Goal: Transaction & Acquisition: Subscribe to service/newsletter

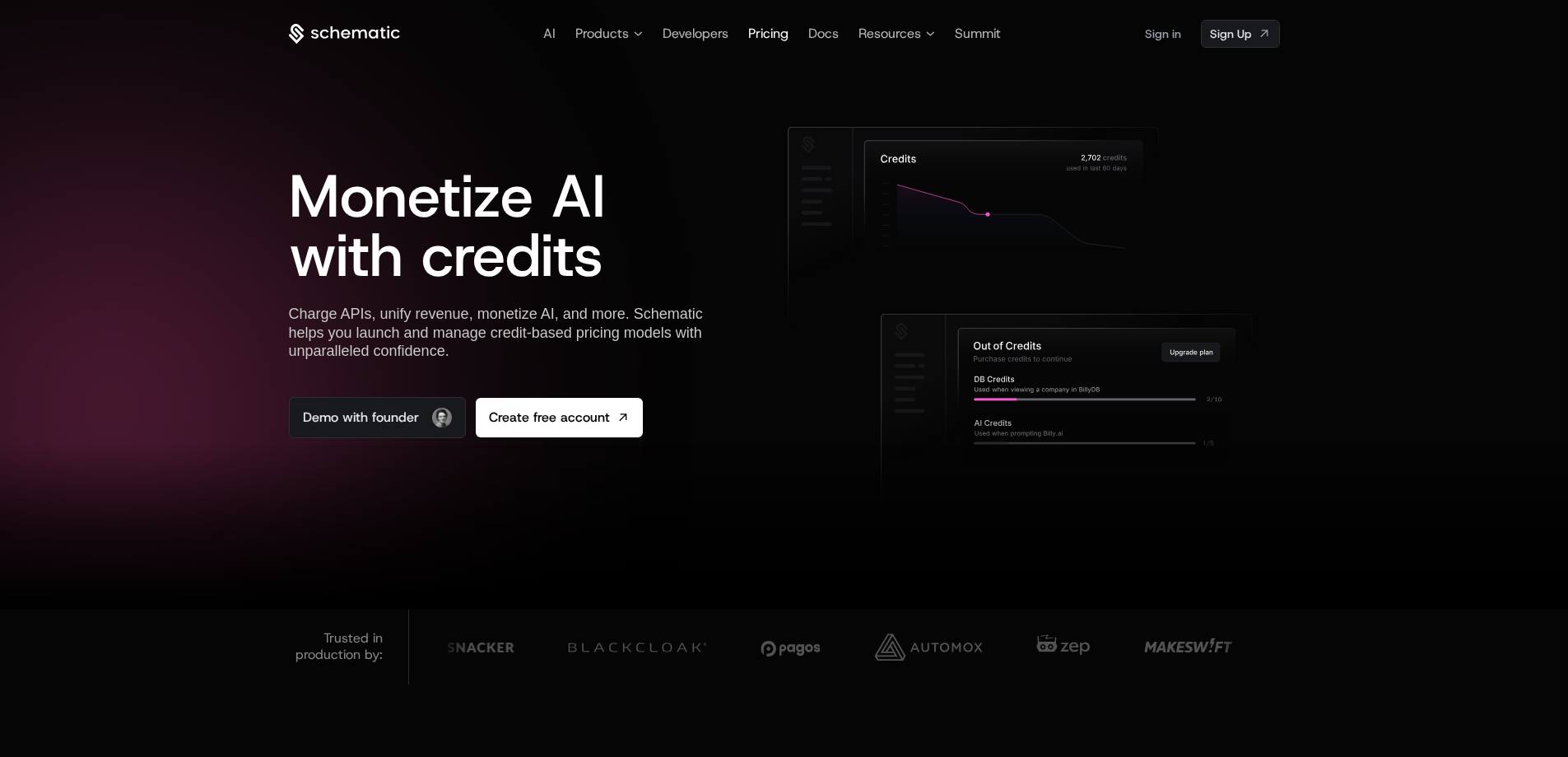
click at [780, 36] on span "Pricing" at bounding box center [768, 33] width 40 height 18
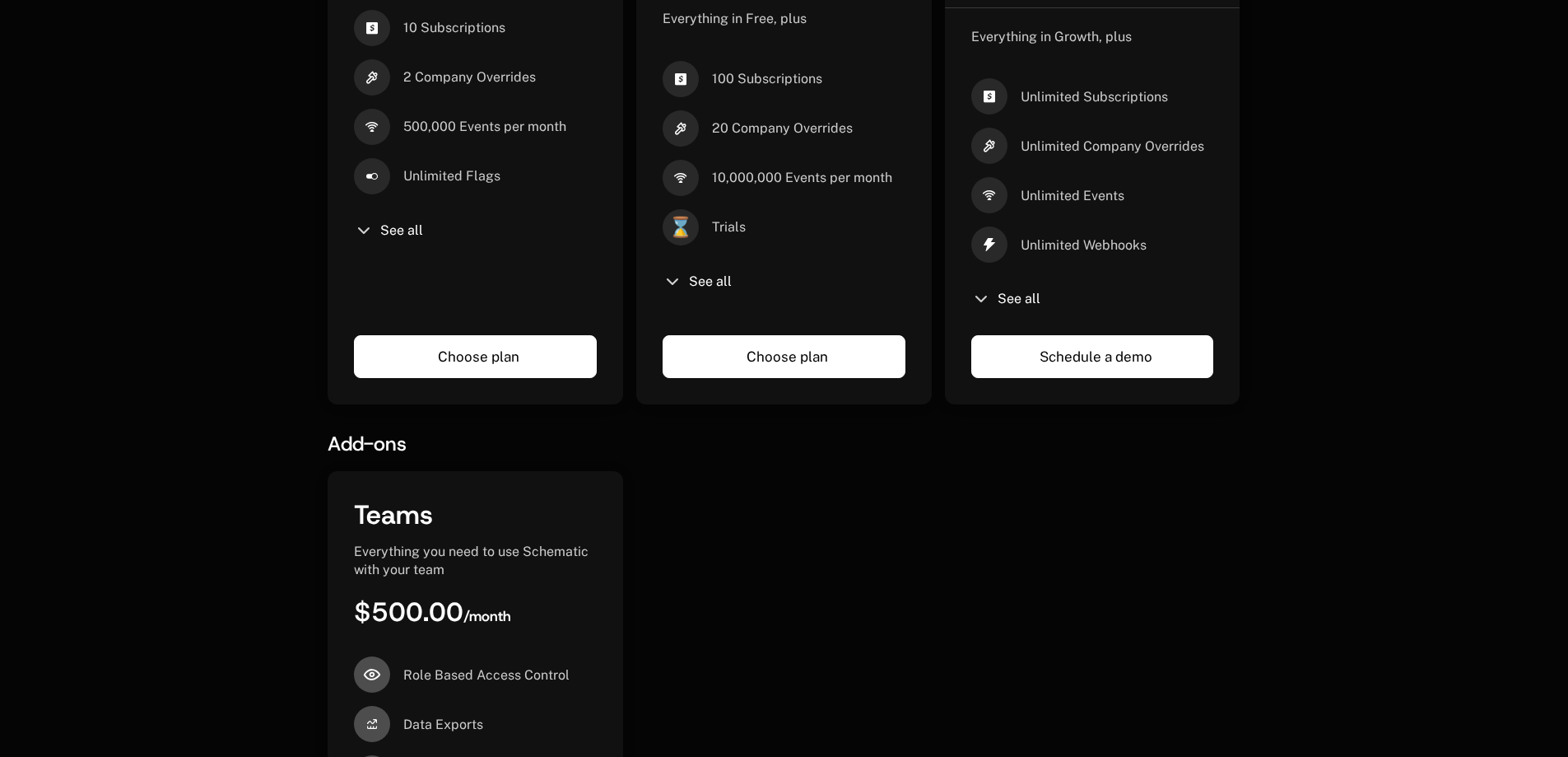
scroll to position [674, 0]
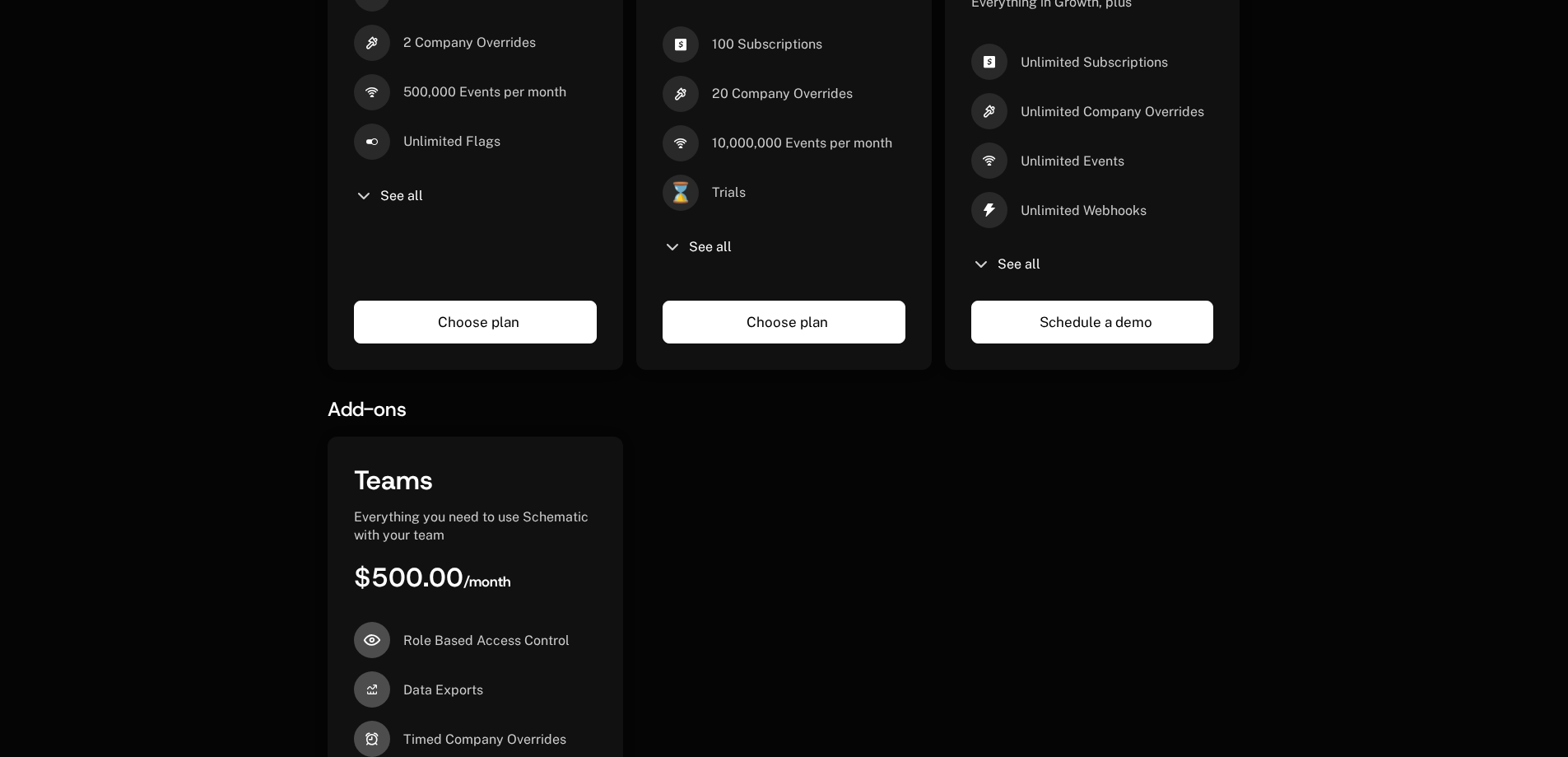
click at [826, 309] on link "Choose plan" at bounding box center [784, 322] width 243 height 43
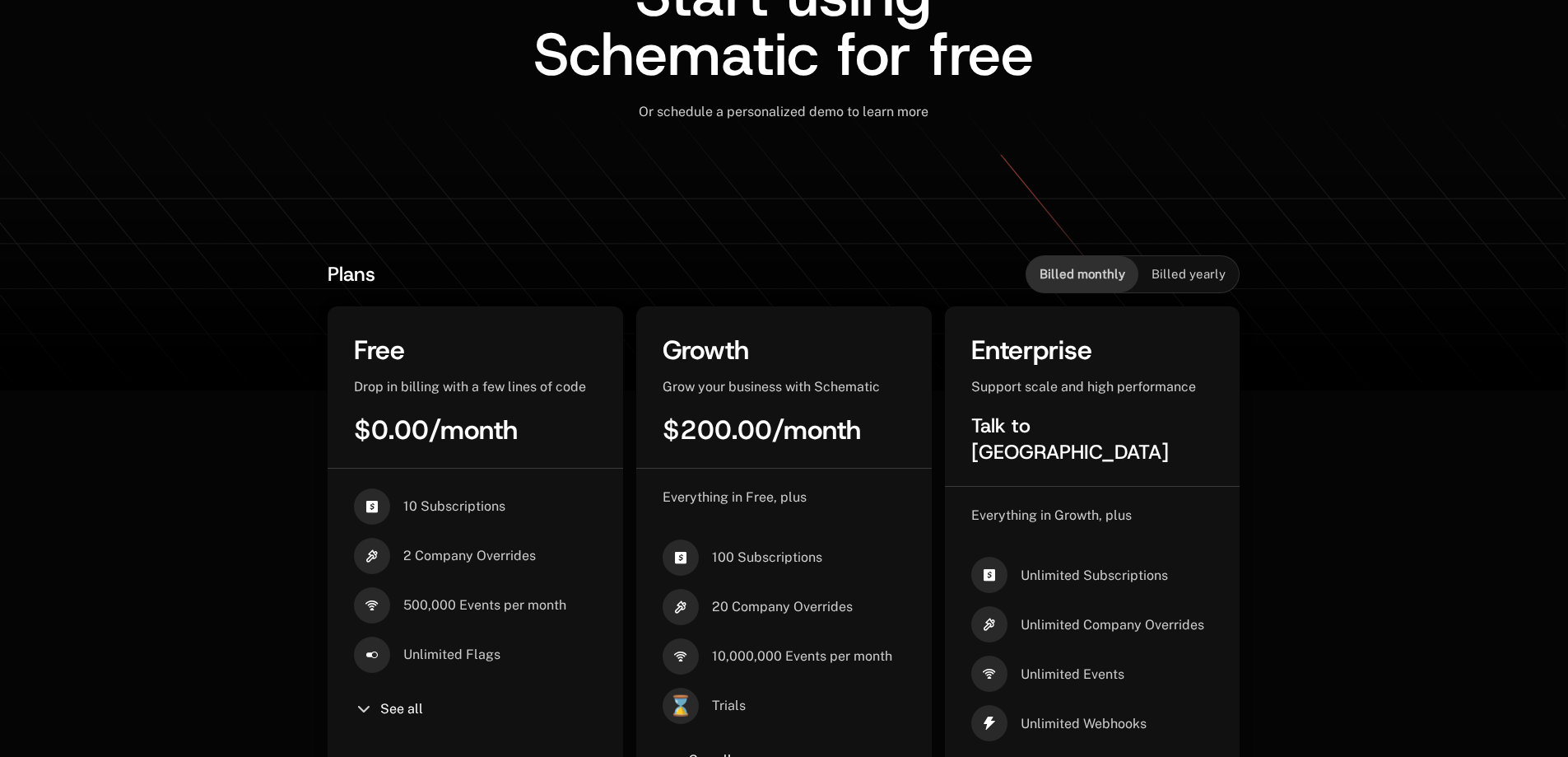
scroll to position [0, 0]
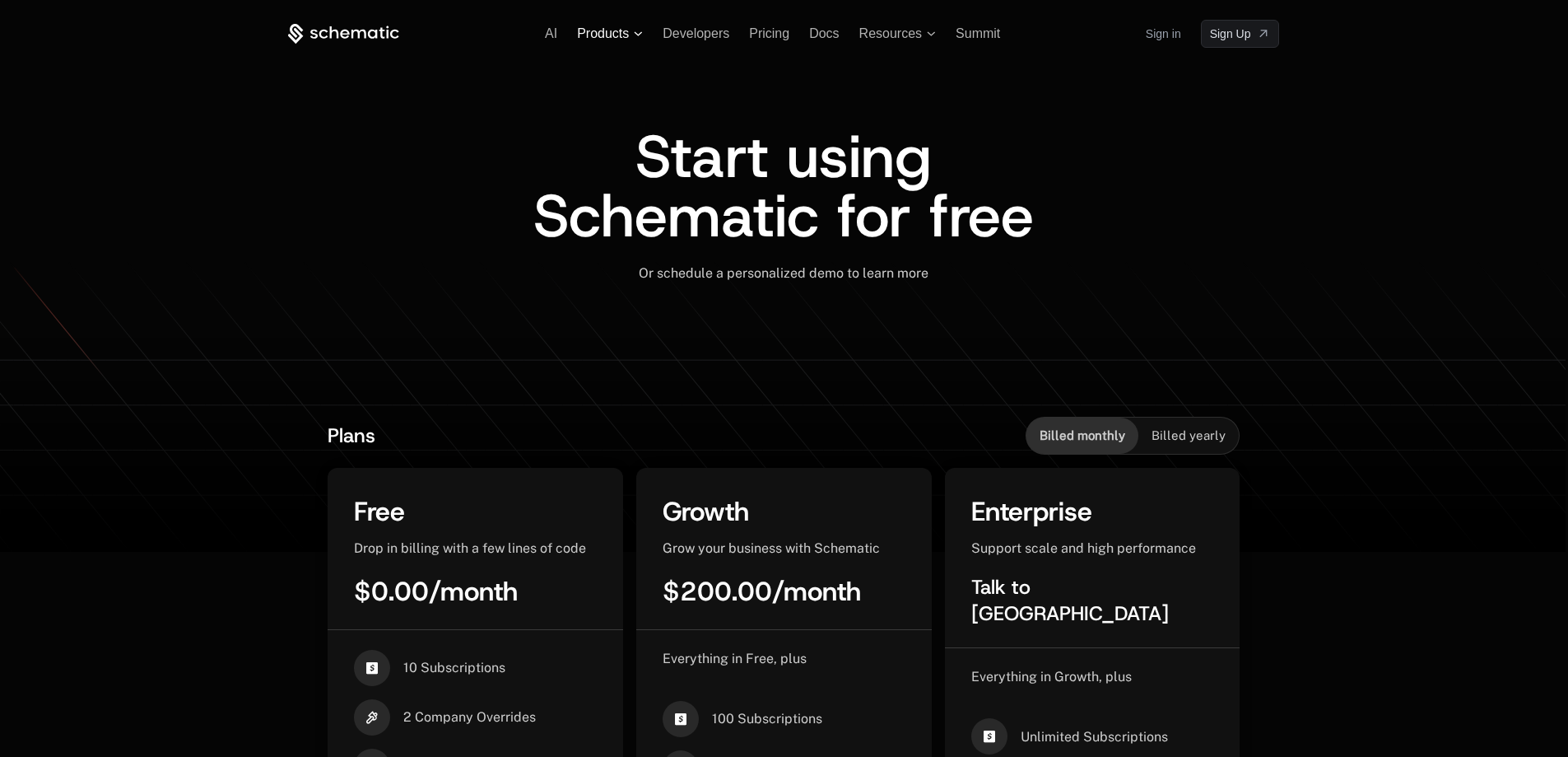
click at [593, 26] on span "Products" at bounding box center [603, 33] width 52 height 15
